Goal: Go to known website: Go to known website

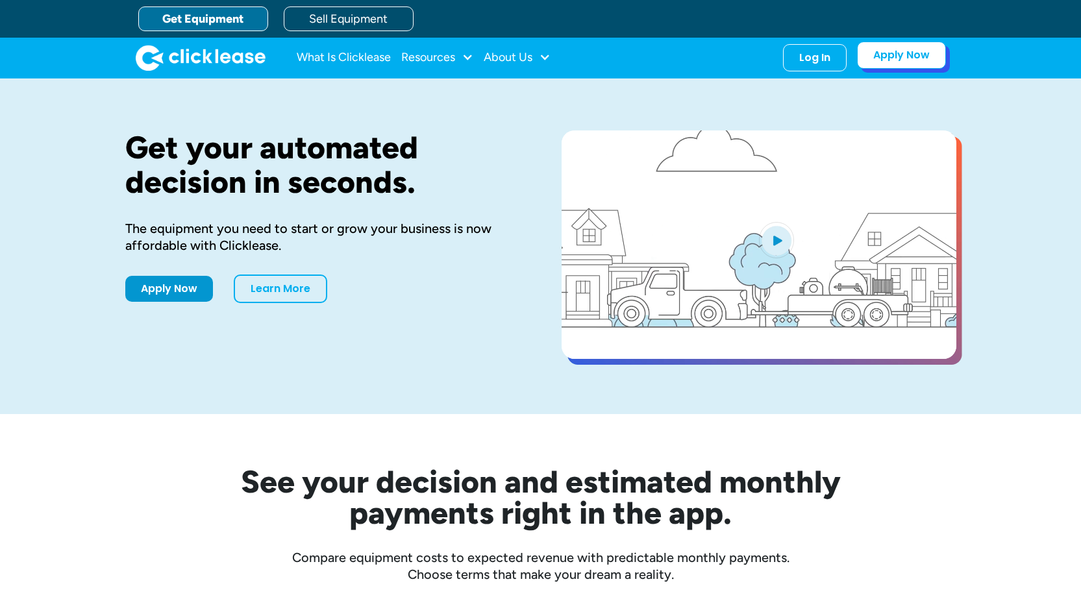
click at [917, 60] on link "Apply Now" at bounding box center [901, 55] width 89 height 27
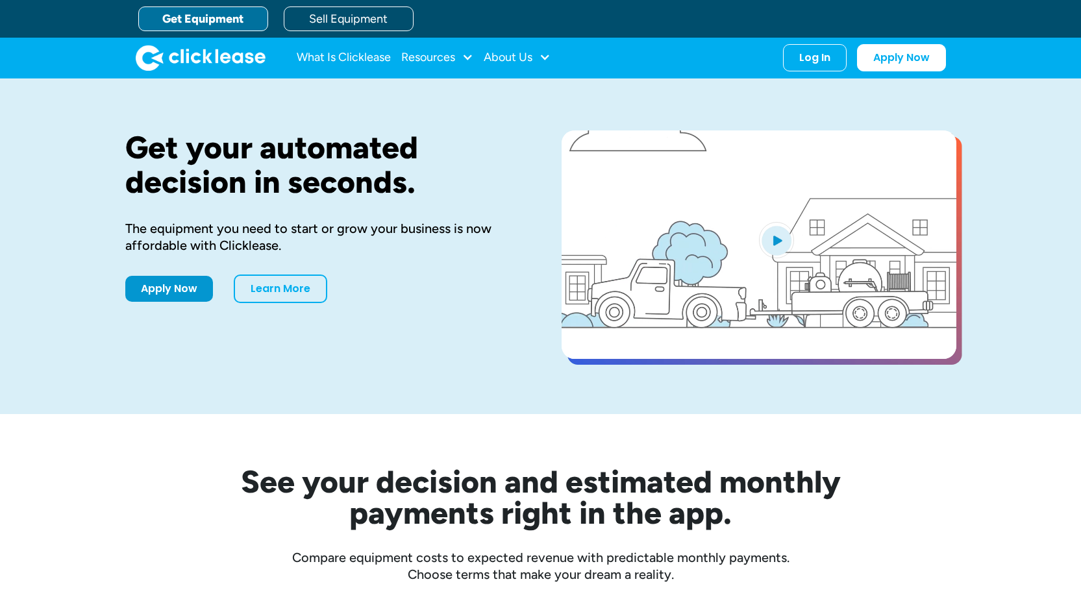
click at [817, 61] on div "Log In" at bounding box center [814, 57] width 31 height 13
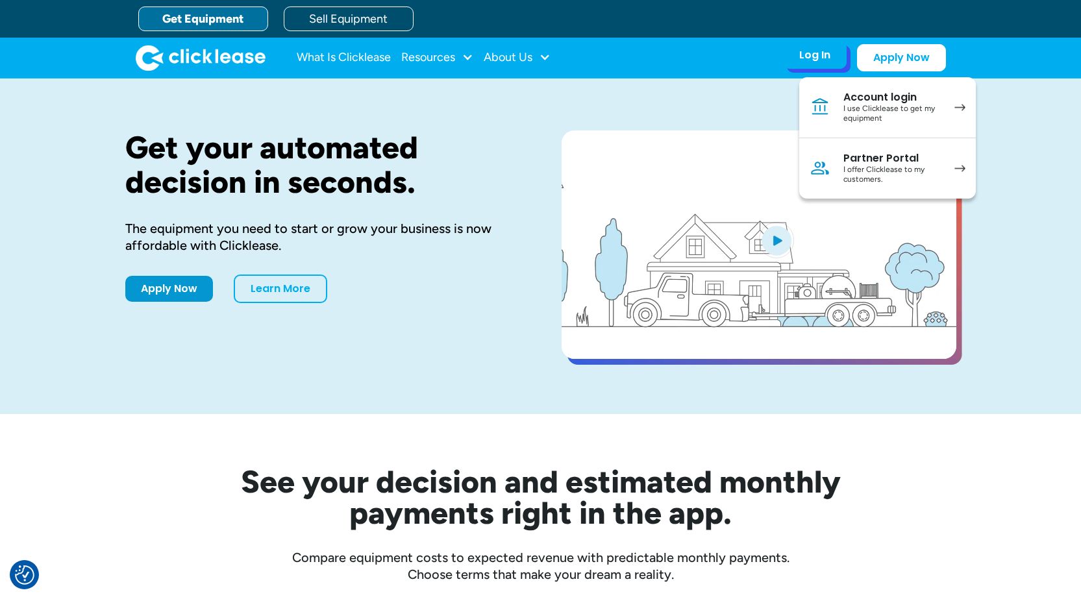
click at [929, 162] on div "Partner Portal" at bounding box center [893, 158] width 98 height 13
